Goal: Navigation & Orientation: Find specific page/section

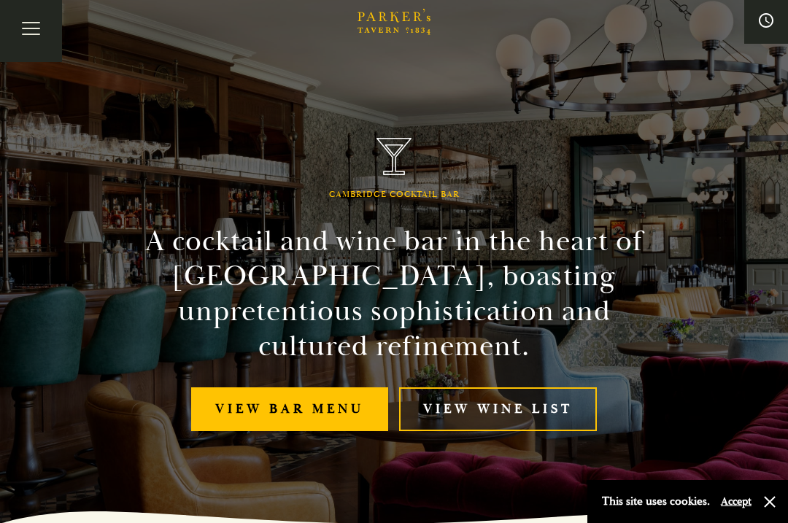
click at [34, 24] on button "Toggle navigation" at bounding box center [31, 31] width 62 height 62
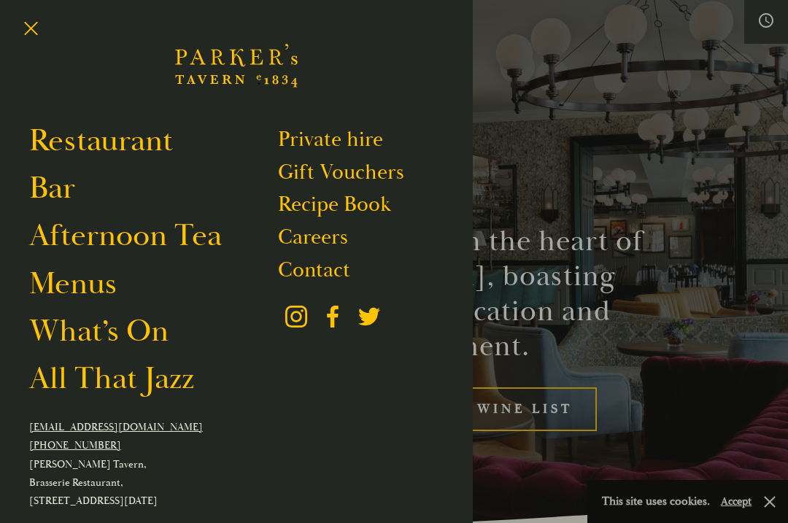
click at [80, 328] on link "What’s On" at bounding box center [98, 330] width 139 height 39
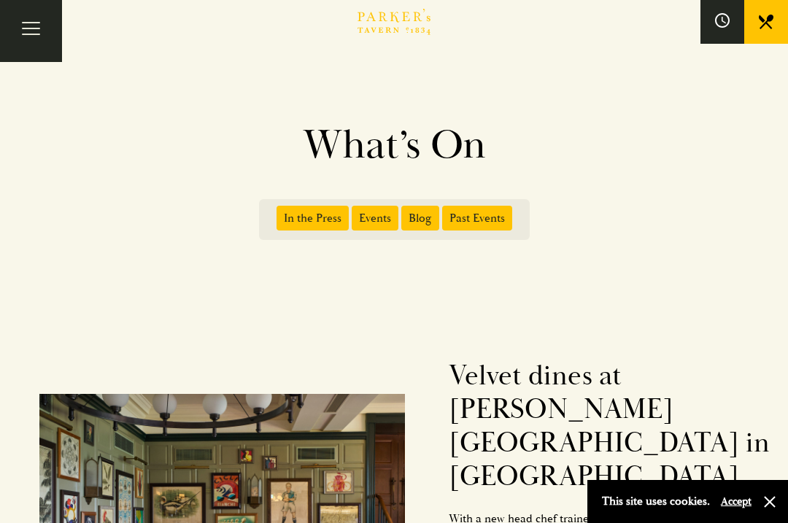
click at [38, 27] on button "Toggle navigation" at bounding box center [31, 31] width 62 height 62
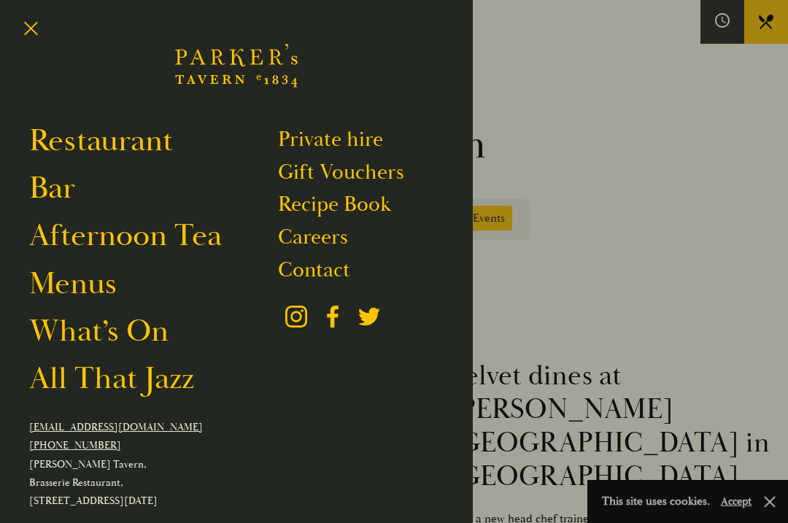
click at [69, 233] on link "Afternoon Tea" at bounding box center [125, 235] width 193 height 39
